Goal: Information Seeking & Learning: Learn about a topic

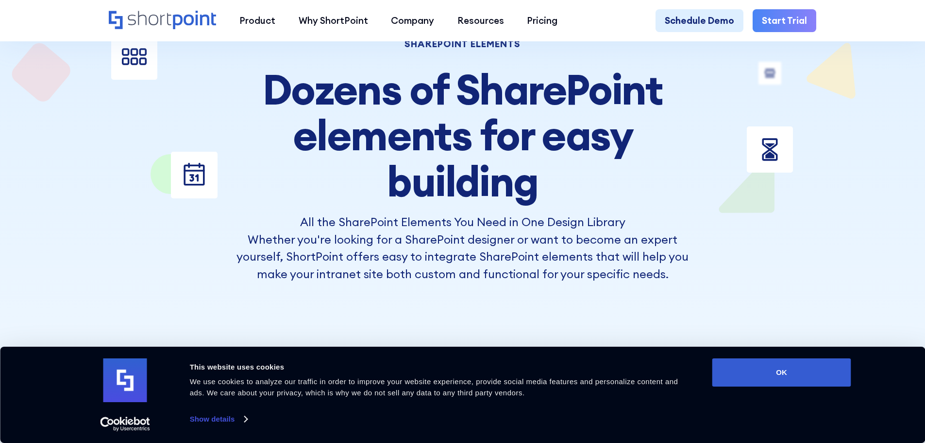
scroll to position [146, 0]
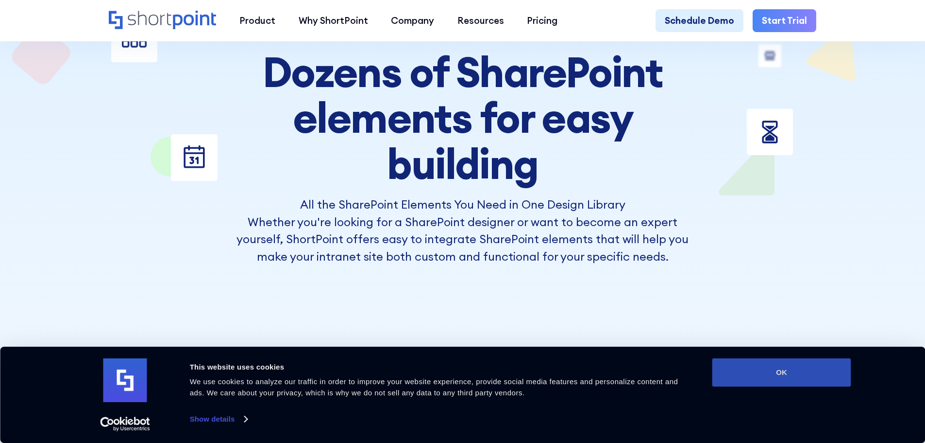
click at [777, 371] on button "OK" at bounding box center [782, 372] width 139 height 28
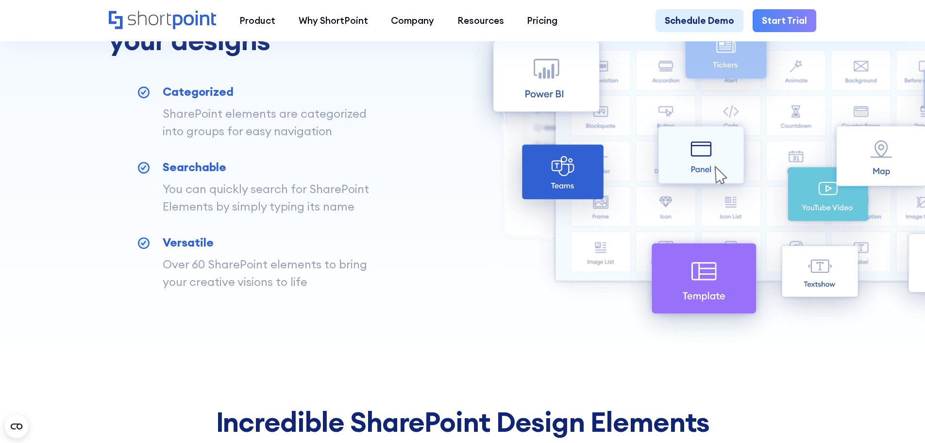
scroll to position [647, 0]
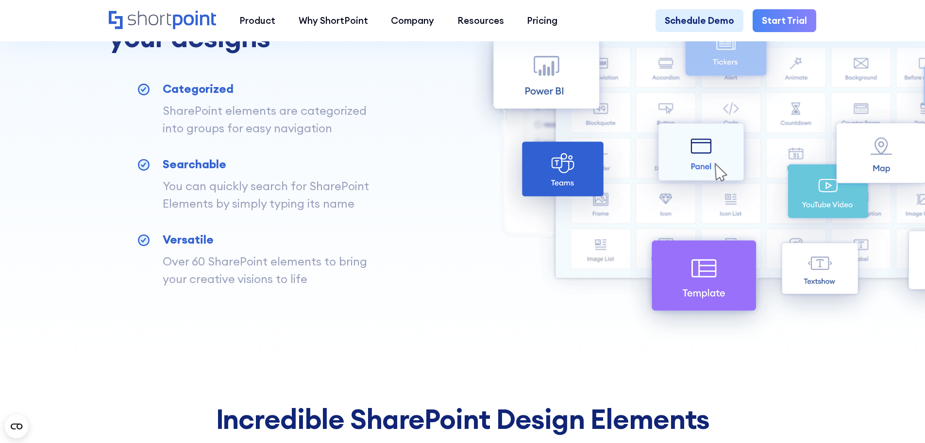
drag, startPoint x: 314, startPoint y: 268, endPoint x: 284, endPoint y: 268, distance: 30.1
drag, startPoint x: 284, startPoint y: 268, endPoint x: 268, endPoint y: 268, distance: 16.0
click at [268, 268] on p "Over 60 SharePoint elements to bring your creative visions to life" at bounding box center [276, 270] width 227 height 34
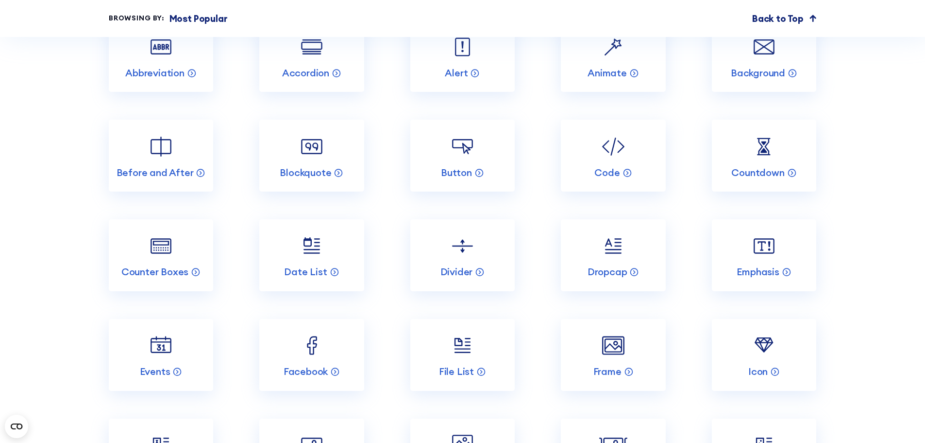
scroll to position [1181, 0]
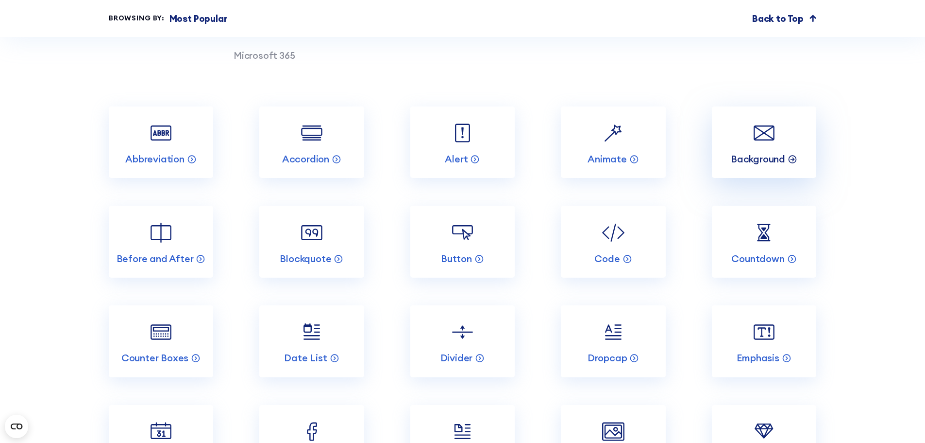
click at [756, 163] on p "Background" at bounding box center [758, 159] width 54 height 13
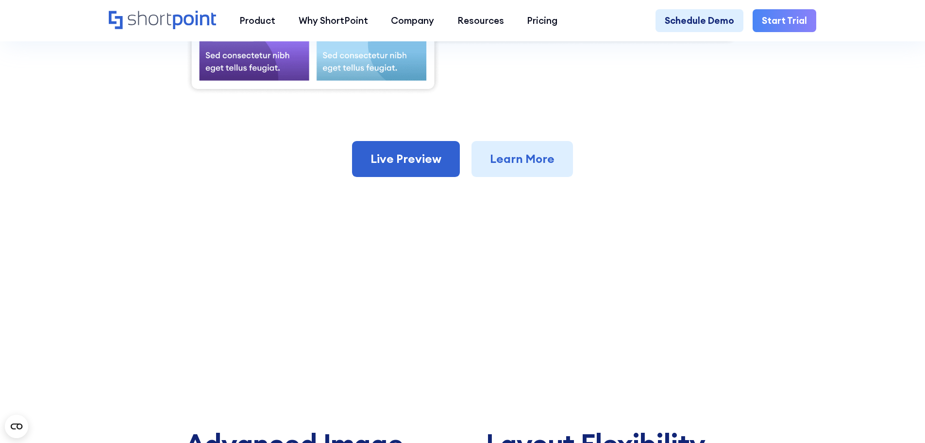
scroll to position [777, 0]
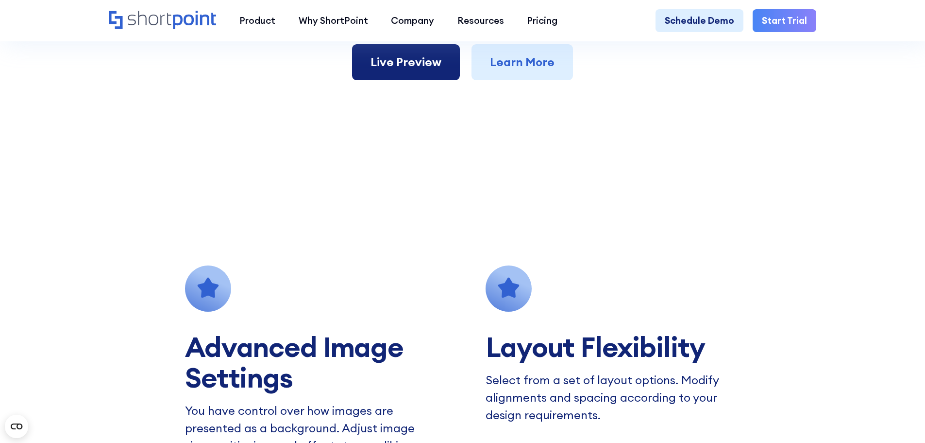
click at [400, 72] on link "Live Preview" at bounding box center [406, 62] width 108 height 36
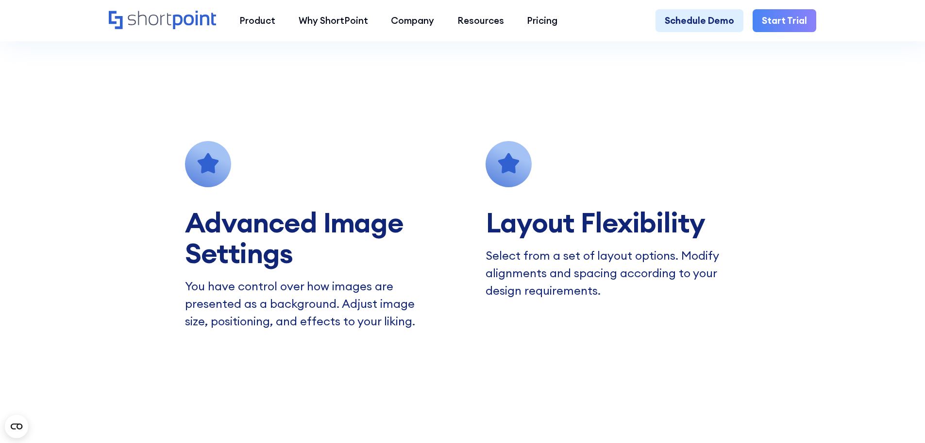
scroll to position [1069, 0]
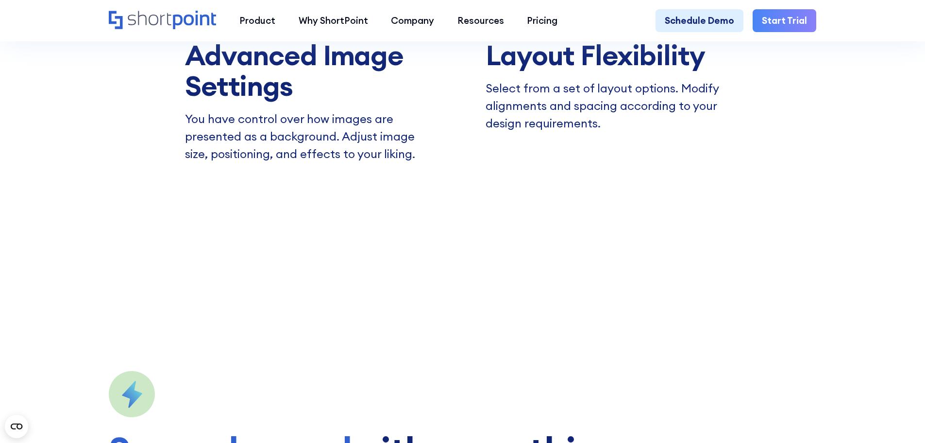
drag, startPoint x: 311, startPoint y: 141, endPoint x: 306, endPoint y: 143, distance: 5.9
drag, startPoint x: 306, startPoint y: 143, endPoint x: 276, endPoint y: 142, distance: 30.2
drag, startPoint x: 276, startPoint y: 142, endPoint x: 261, endPoint y: 141, distance: 14.6
click at [261, 141] on p "You have control over how images are presented as a background. Adjust image si…" at bounding box center [312, 136] width 255 height 52
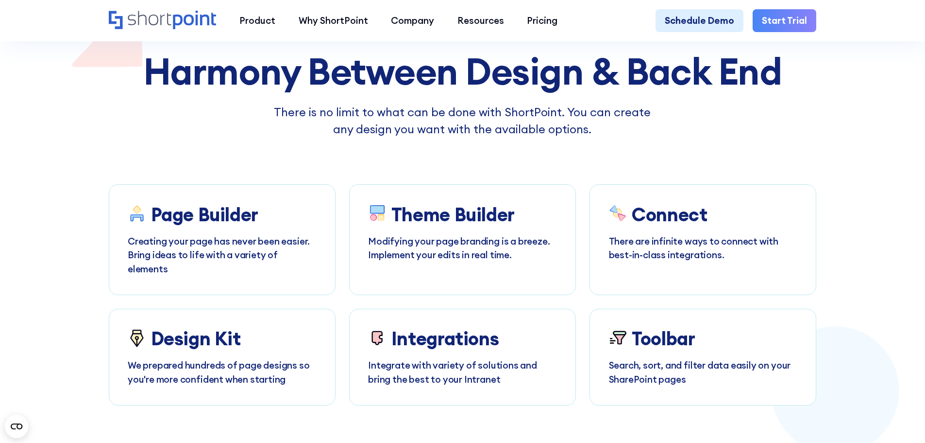
scroll to position [2089, 0]
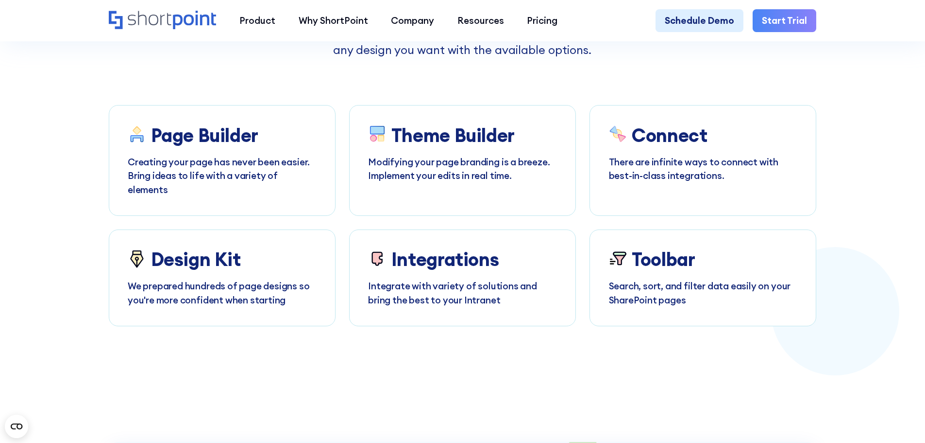
drag, startPoint x: 77, startPoint y: 190, endPoint x: 70, endPoint y: 205, distance: 15.4
click at [59, 205] on section "No Limit Harmony Between Design & Back End There is no limit to what can be don…" at bounding box center [462, 138] width 925 height 375
drag, startPoint x: 473, startPoint y: 99, endPoint x: 454, endPoint y: 93, distance: 19.2
click at [455, 93] on div at bounding box center [463, 138] width 708 height 375
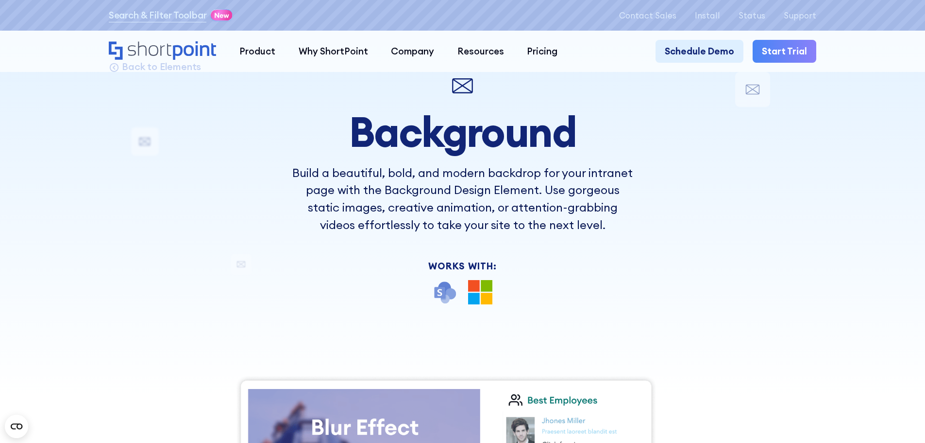
scroll to position [0, 0]
